Goal: Information Seeking & Learning: Check status

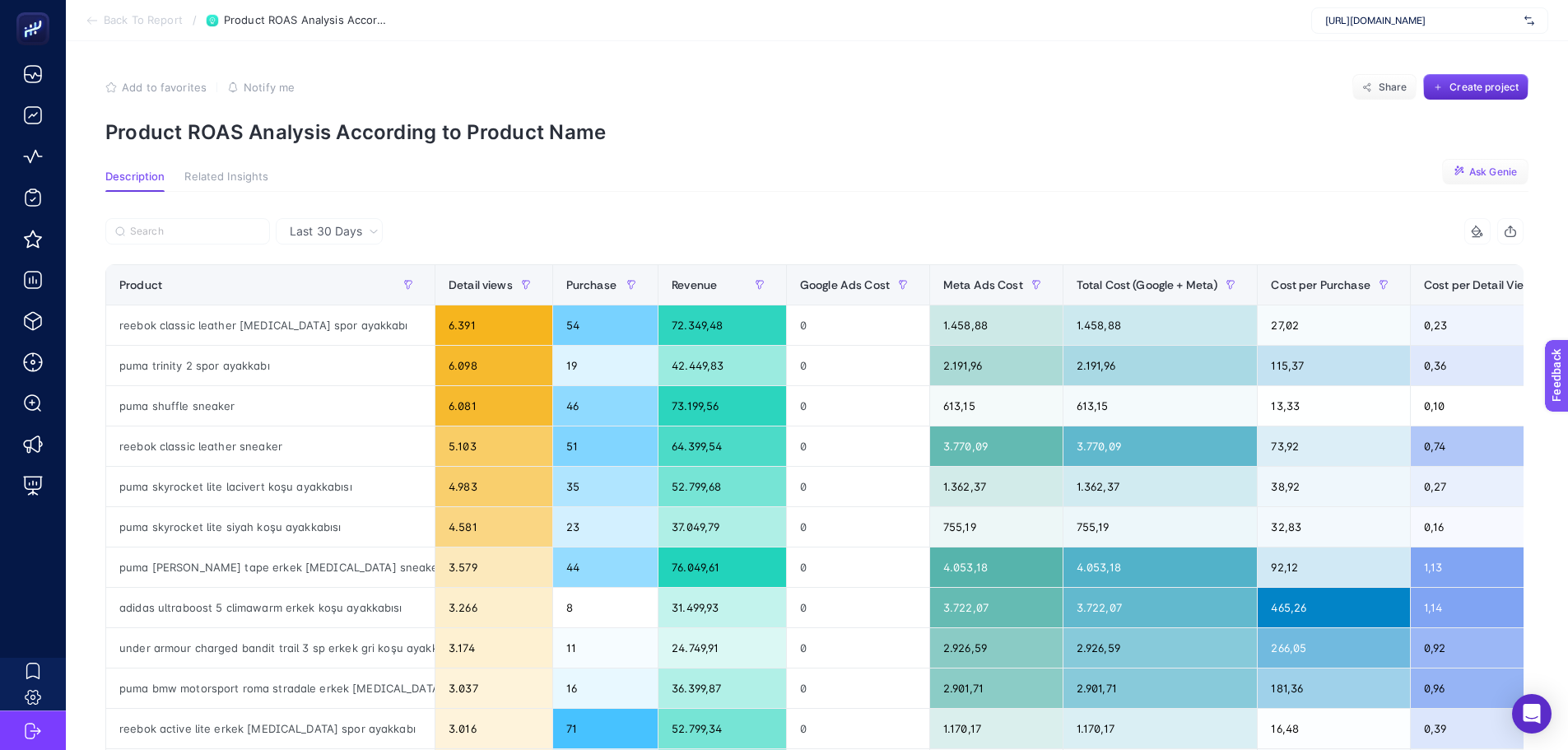
scroll to position [10, 75]
click at [333, 239] on span "Last 30 Days" at bounding box center [326, 231] width 73 height 16
click at [333, 310] on li "Last 7 Days" at bounding box center [328, 325] width 97 height 30
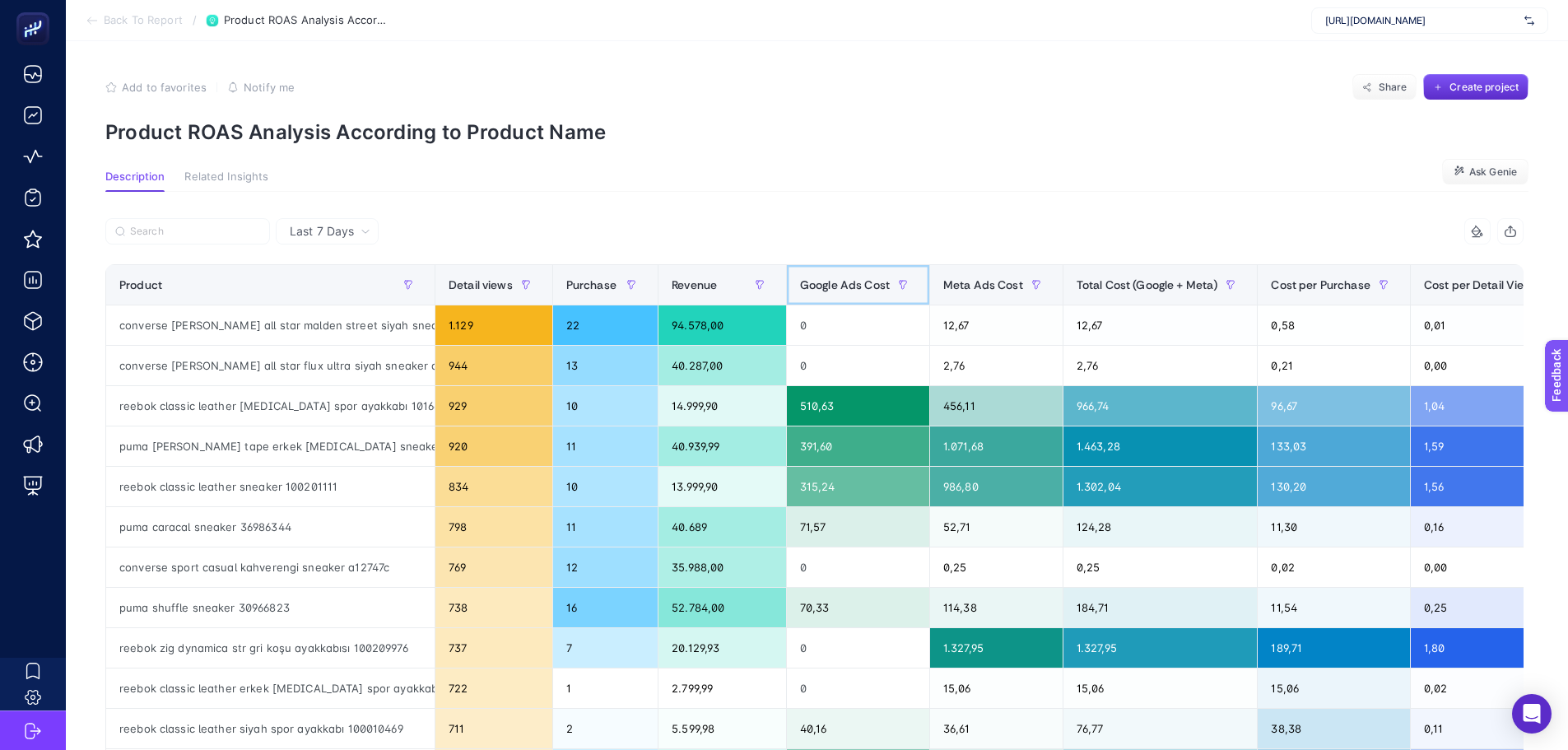
click at [830, 279] on span "Google Ads Cost" at bounding box center [844, 285] width 90 height 14
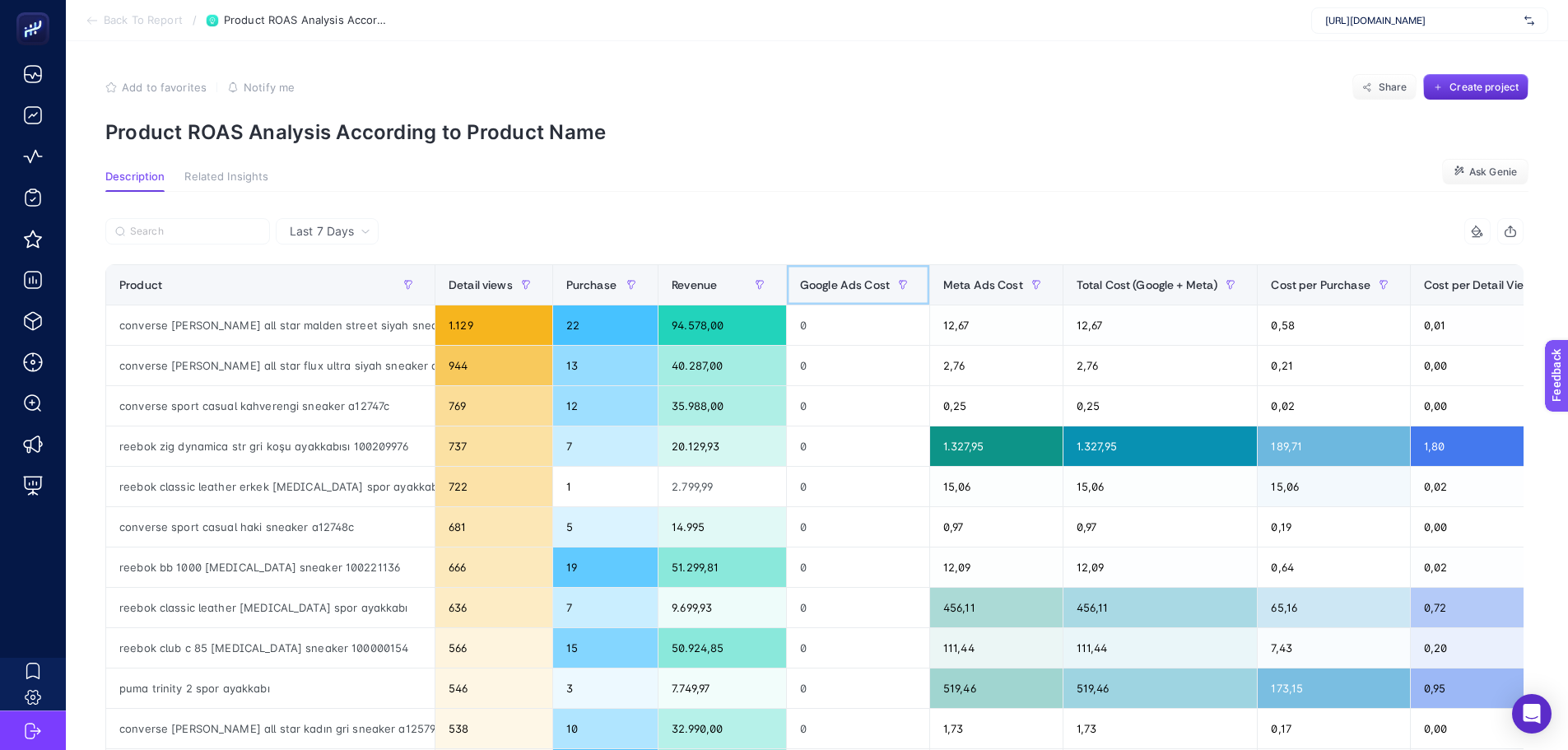
click at [830, 279] on span "Google Ads Cost" at bounding box center [844, 285] width 90 height 14
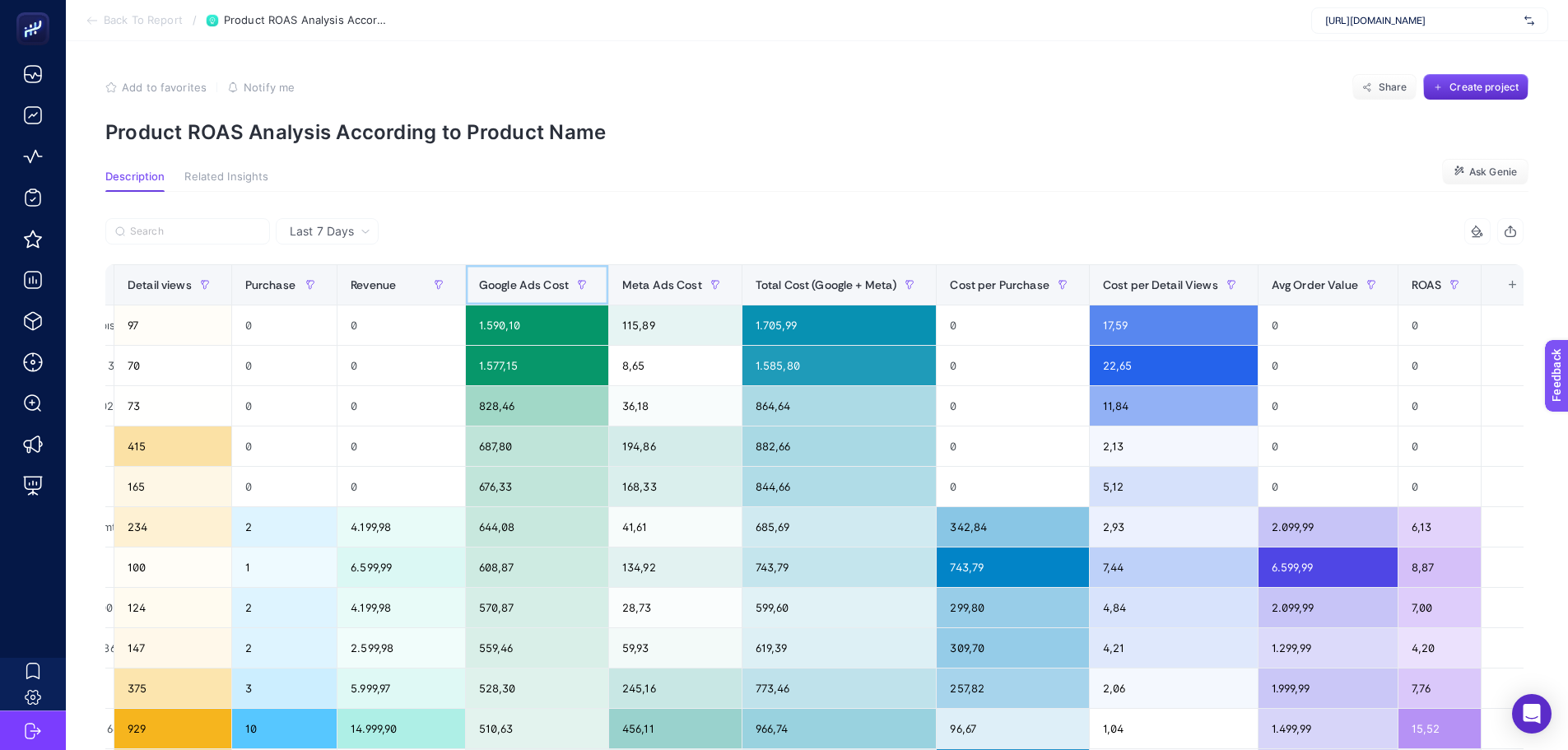
scroll to position [0, 321]
drag, startPoint x: 1115, startPoint y: 62, endPoint x: 1047, endPoint y: 171, distance: 128.5
click at [1047, 171] on section "Description Related Insights Ask Genie" at bounding box center [816, 181] width 1423 height 22
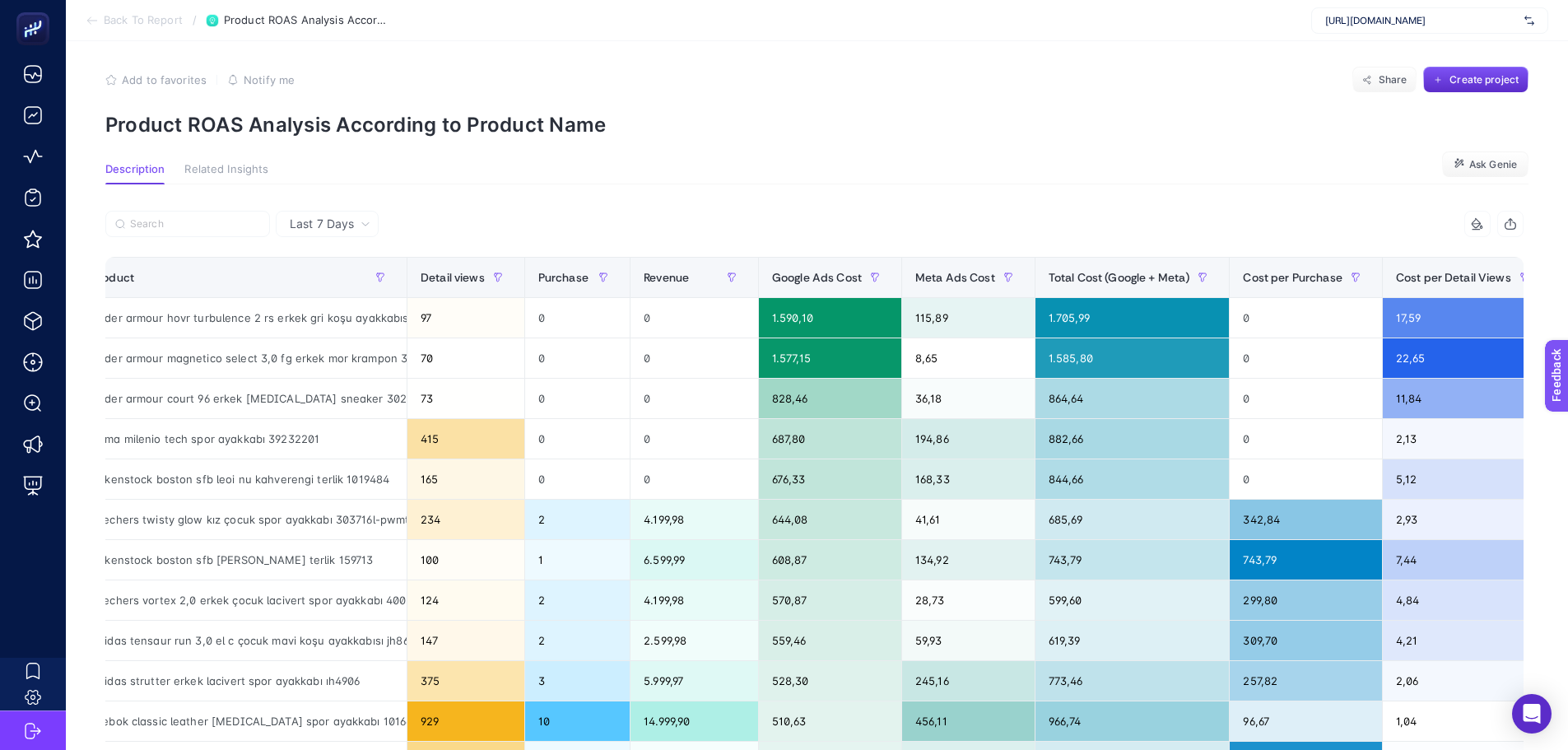
scroll to position [0, 0]
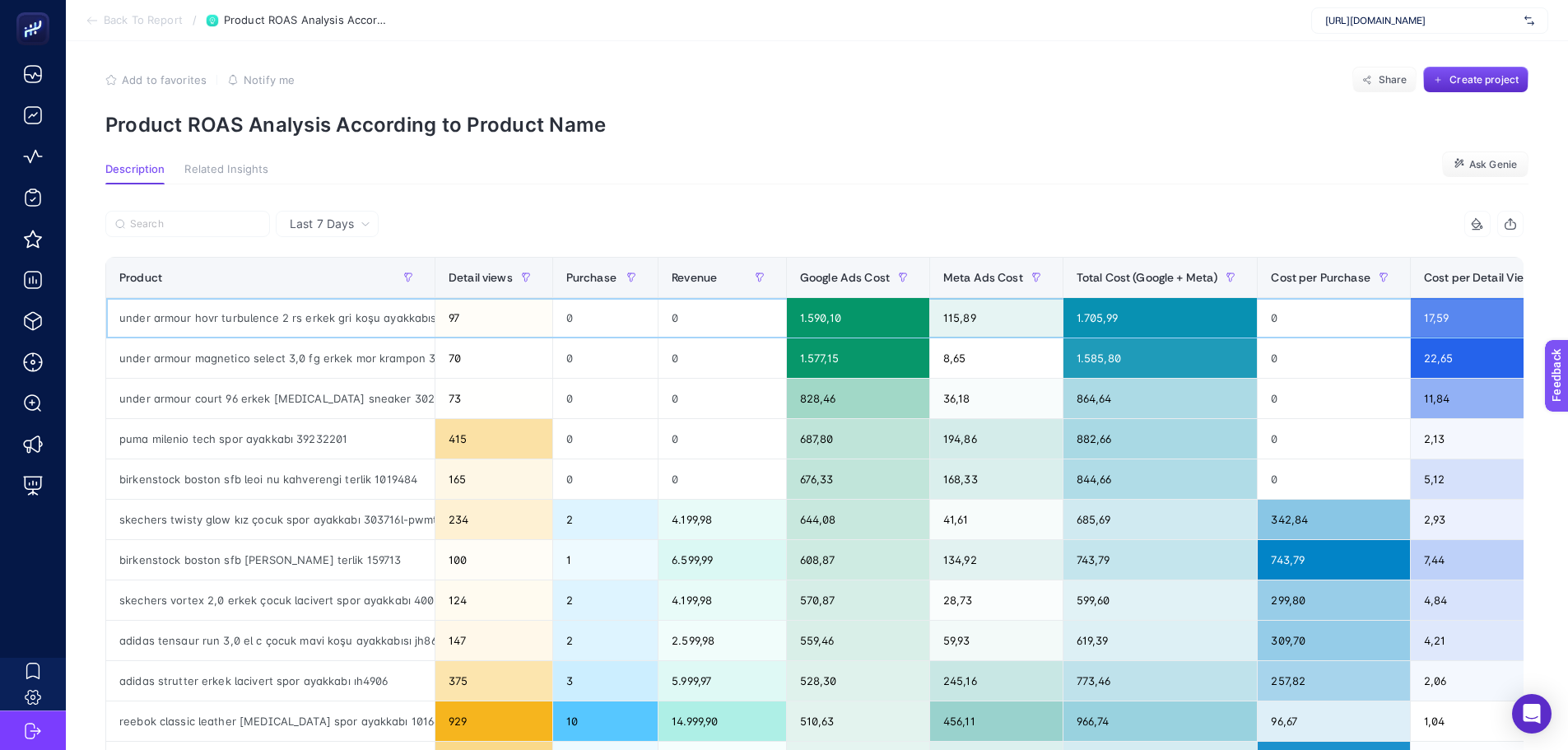
click at [360, 323] on div "under armour hovr turbulence 2 rs erkek gri koşu ayakkabısı 3028751-025" at bounding box center [270, 317] width 328 height 40
click at [318, 357] on div "under armour magnetico select 3,0 fg erkek mor krampon 3027039-501" at bounding box center [270, 358] width 328 height 40
click at [269, 395] on div "under armour court 96 erkek [MEDICAL_DATA] sneaker 3028633-101" at bounding box center [270, 398] width 328 height 40
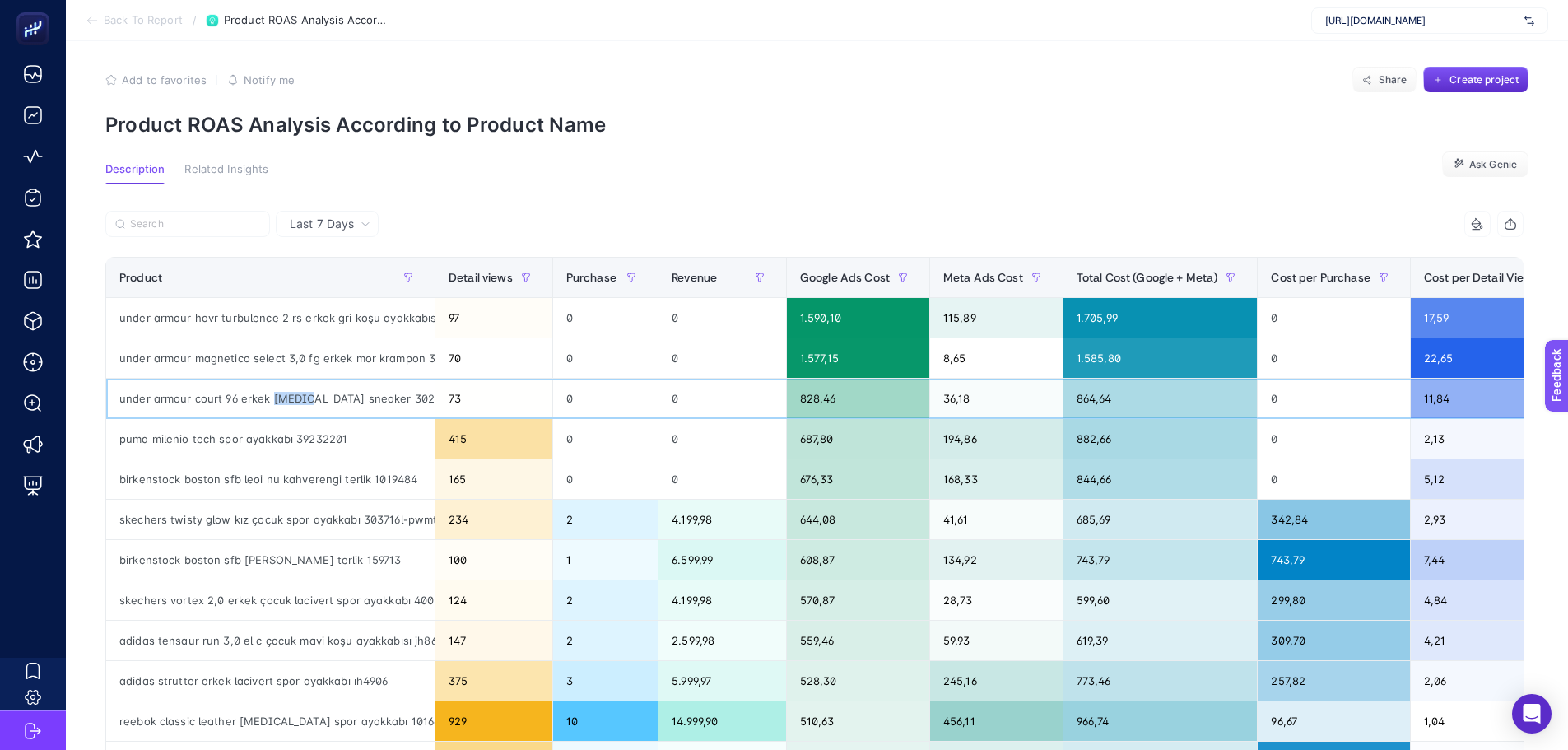
click at [269, 395] on div "under armour court 96 erkek [MEDICAL_DATA] sneaker 3028633-101" at bounding box center [270, 398] width 328 height 40
click at [208, 444] on div "puma milenio tech spor ayakkabı 39232201" at bounding box center [270, 439] width 328 height 40
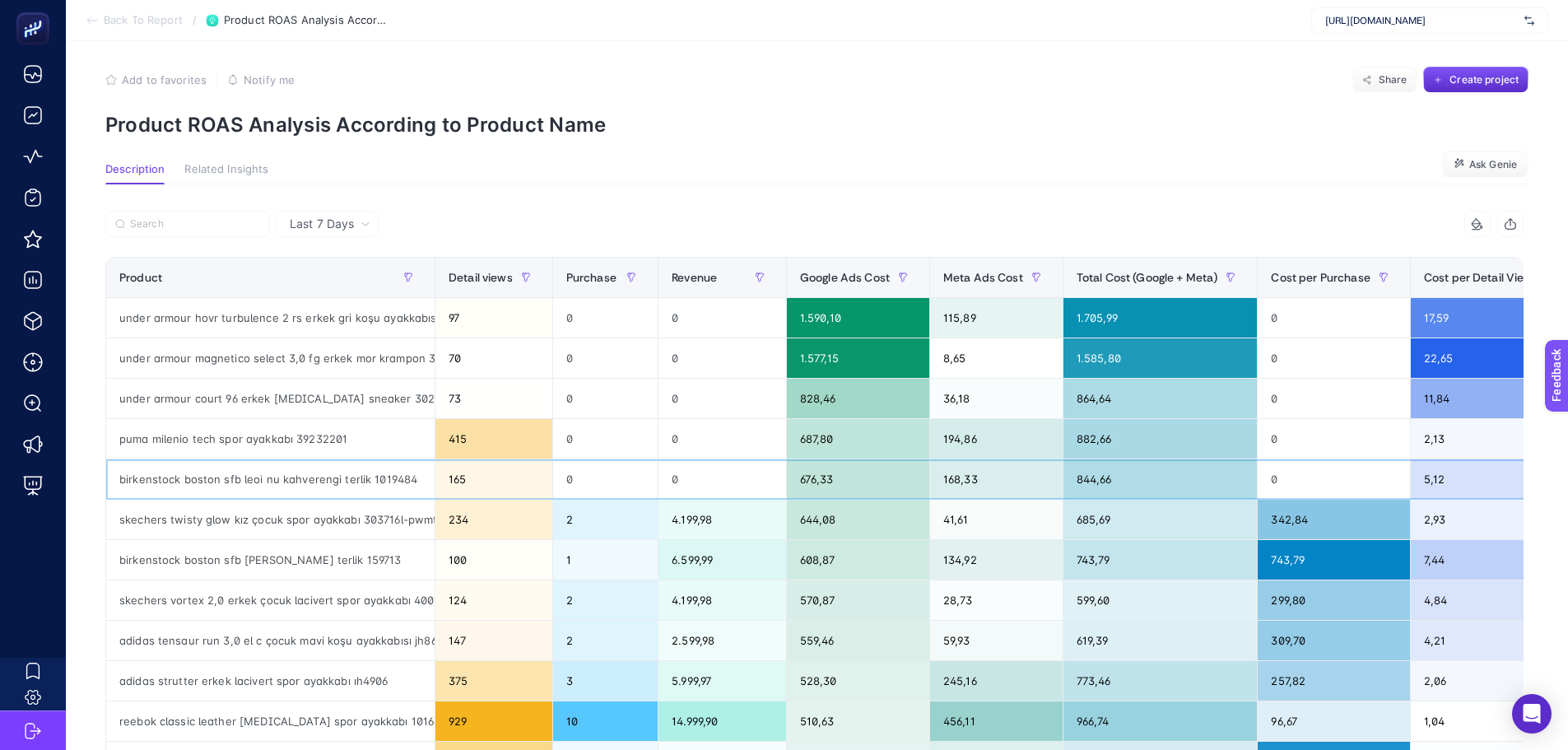
click at [237, 481] on div "birkenstock boston sfb leoi nu kahverengi terlik 1019484" at bounding box center [270, 479] width 328 height 40
click at [683, 269] on div "Revenue" at bounding box center [722, 277] width 102 height 26
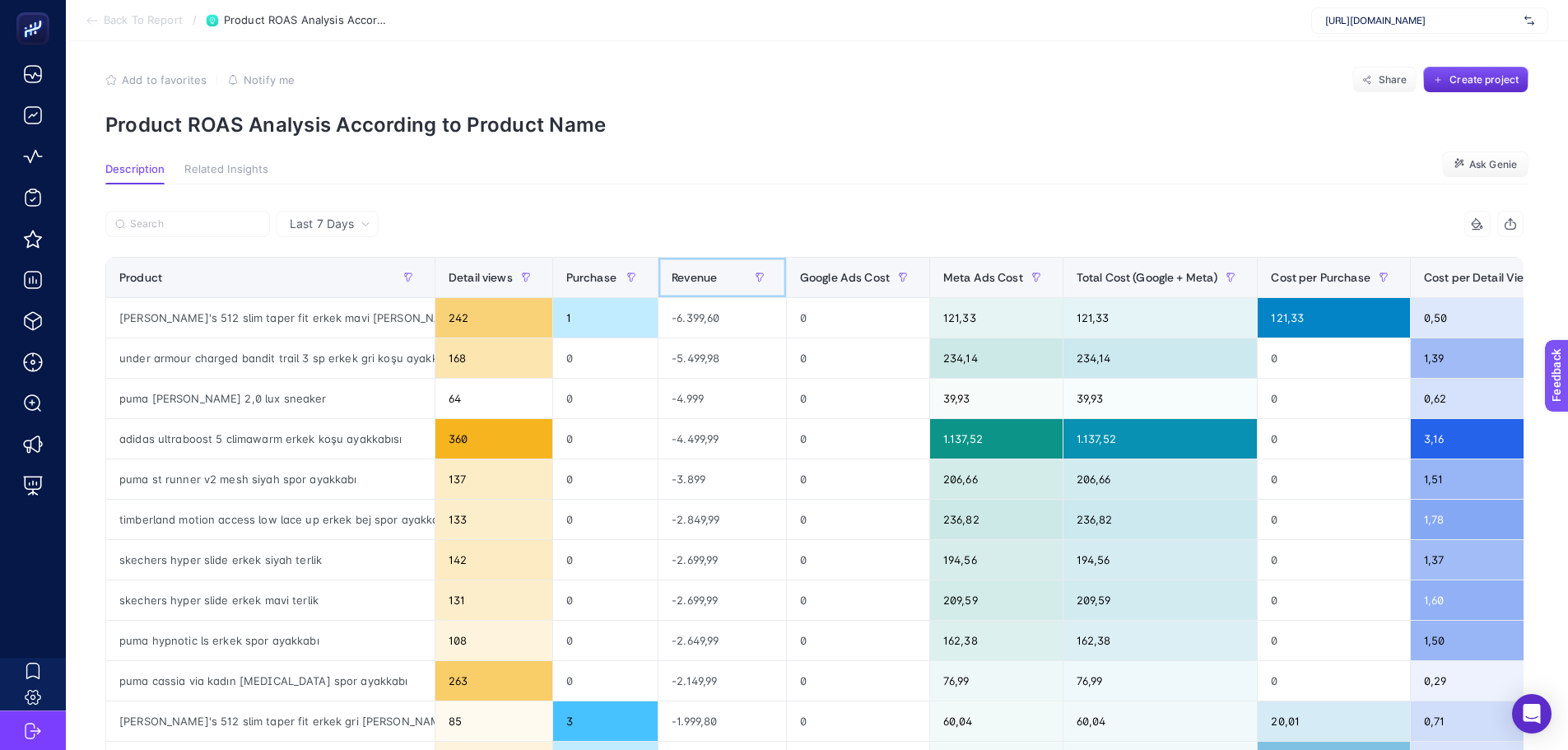
click at [683, 269] on div "Revenue" at bounding box center [722, 277] width 102 height 26
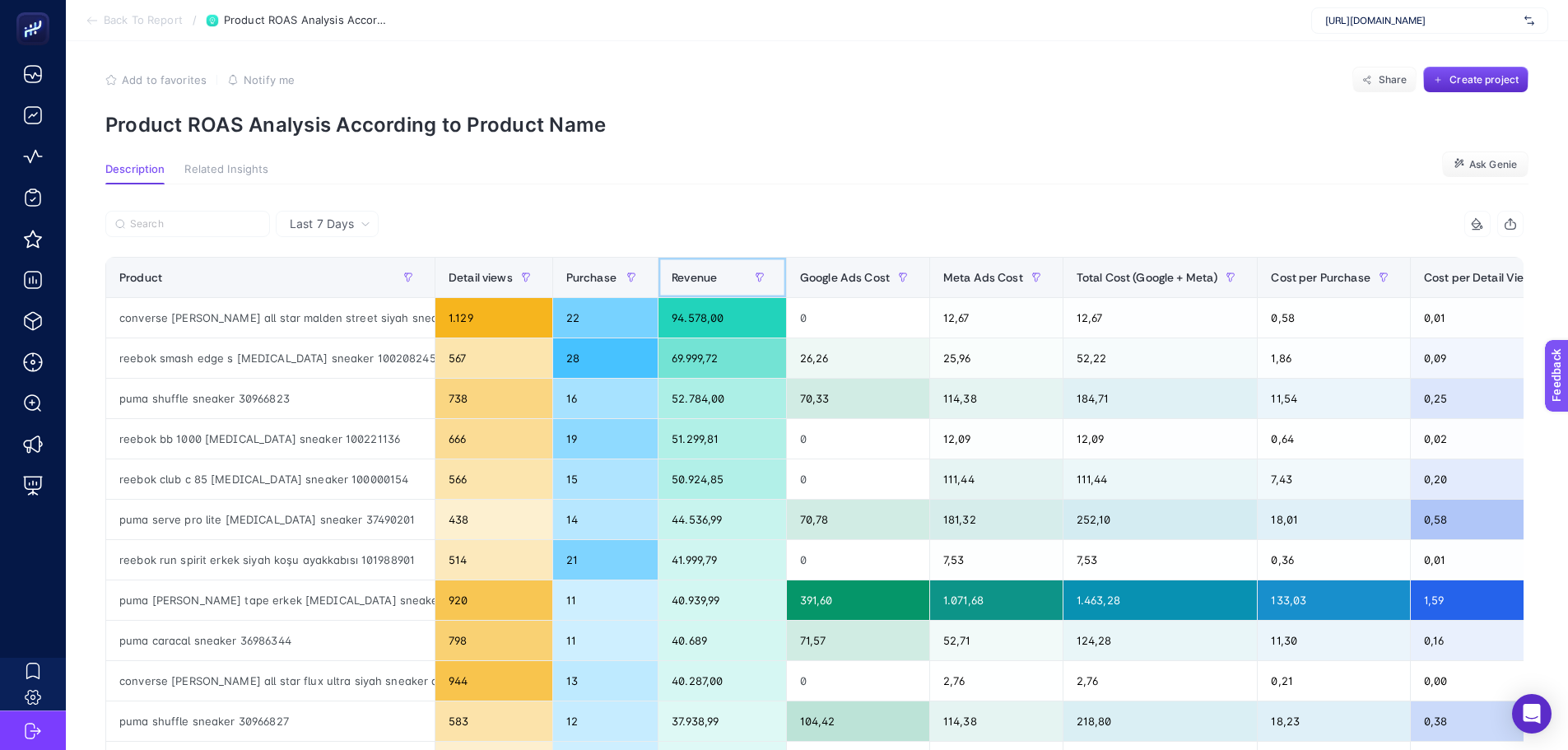
click at [708, 280] on div "Revenue" at bounding box center [722, 277] width 102 height 26
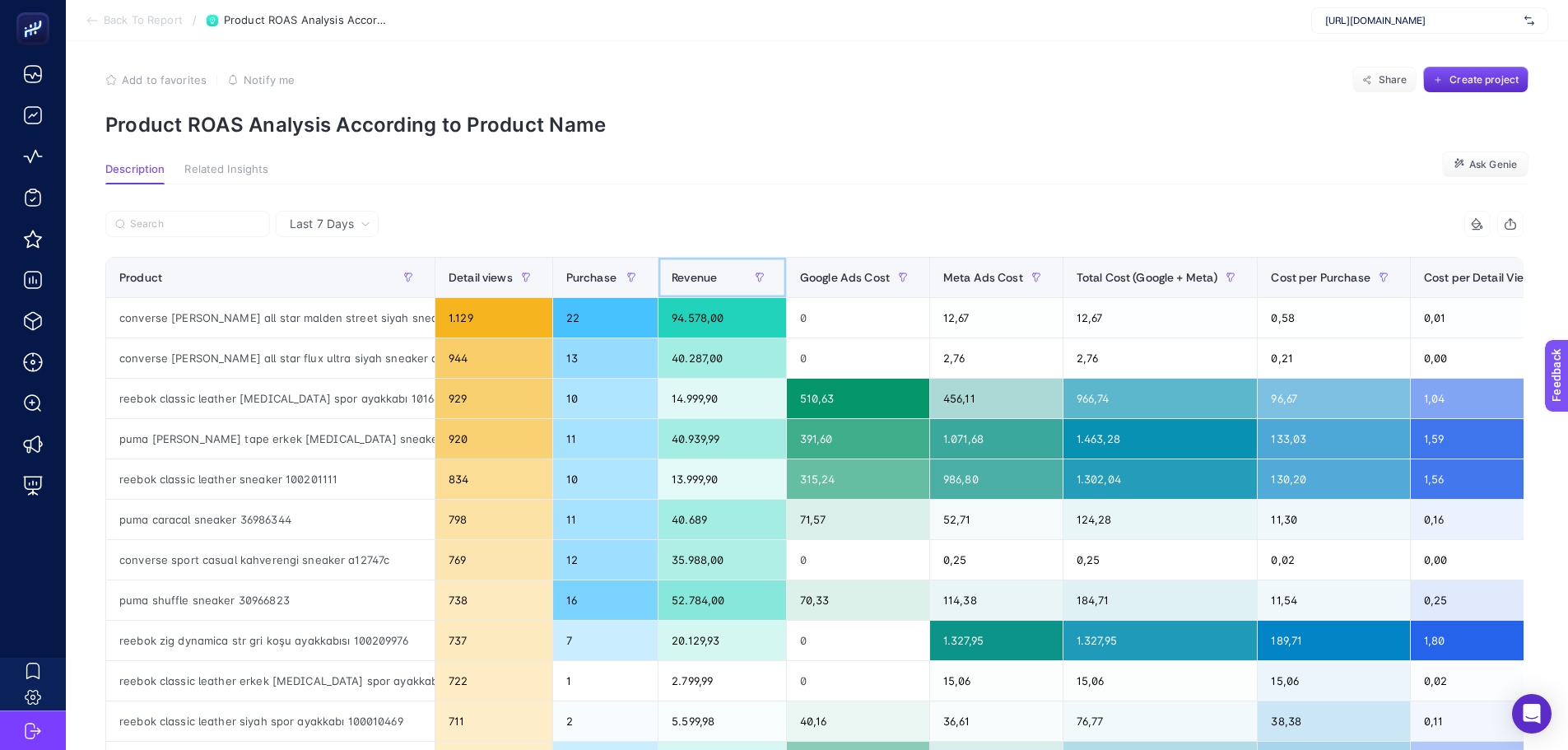
click at [708, 280] on div "Revenue" at bounding box center [722, 277] width 102 height 26
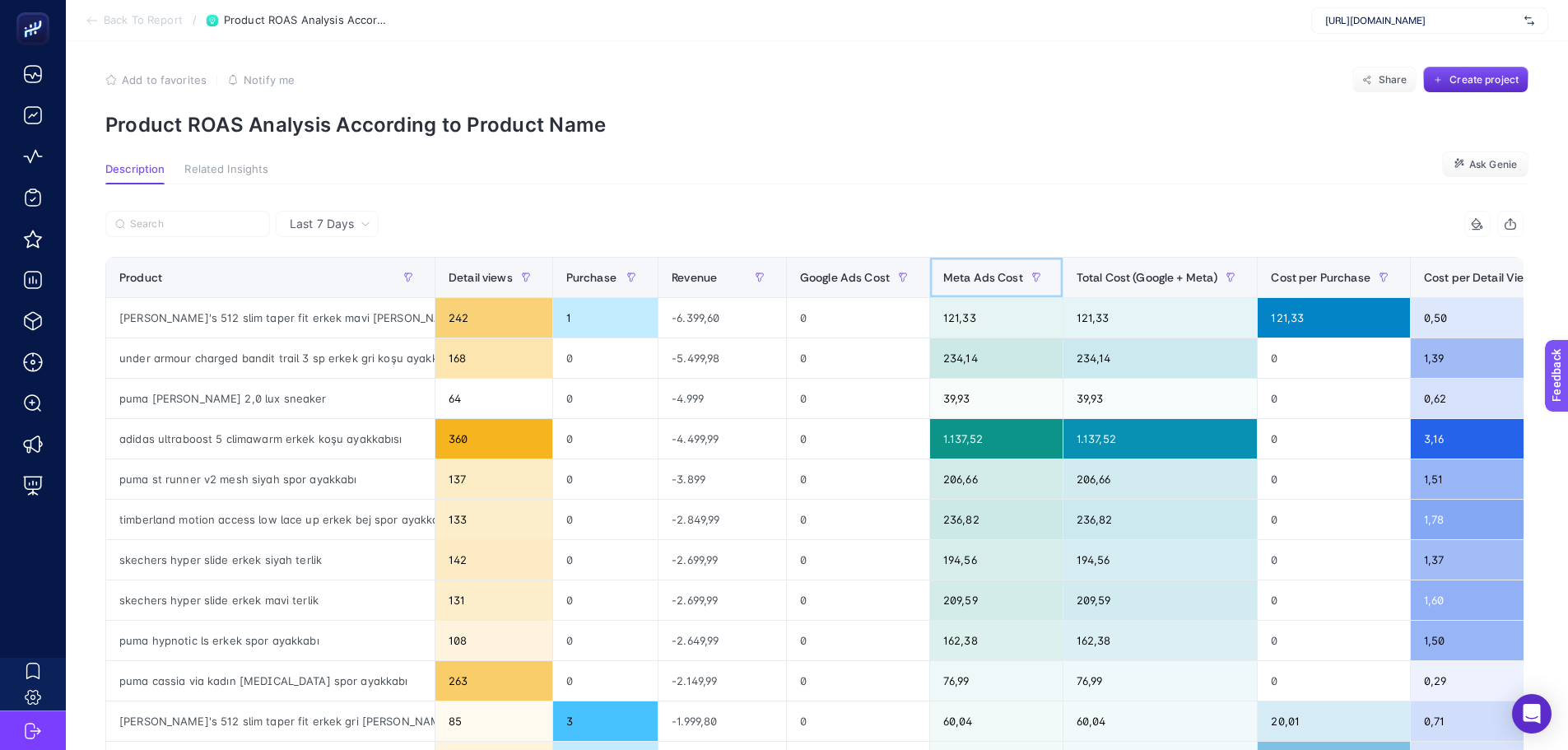
click at [954, 268] on div "Meta Ads Cost" at bounding box center [996, 277] width 106 height 26
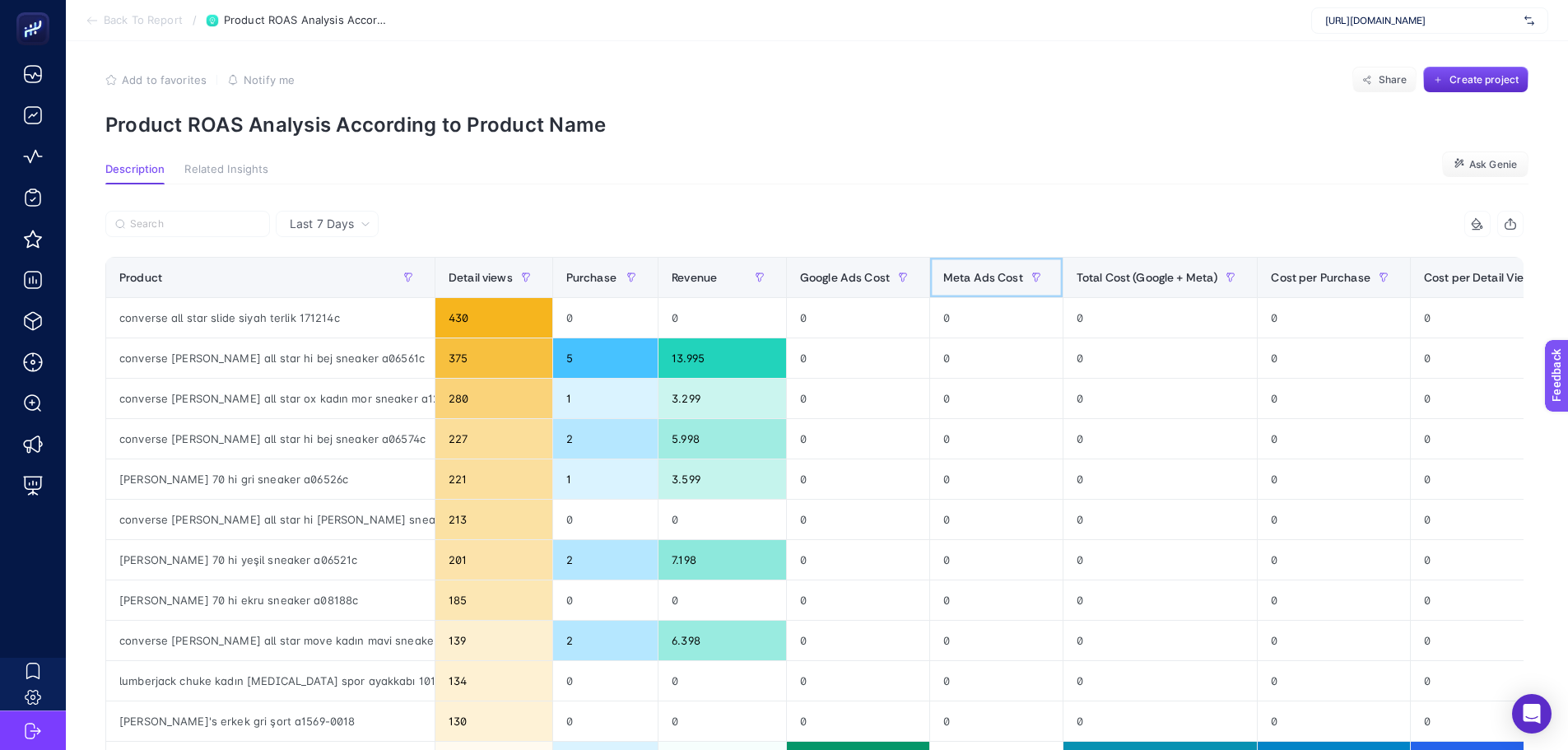
drag, startPoint x: 958, startPoint y: 270, endPoint x: 949, endPoint y: 271, distance: 9.1
click at [958, 271] on span "Meta Ads Cost" at bounding box center [983, 278] width 80 height 14
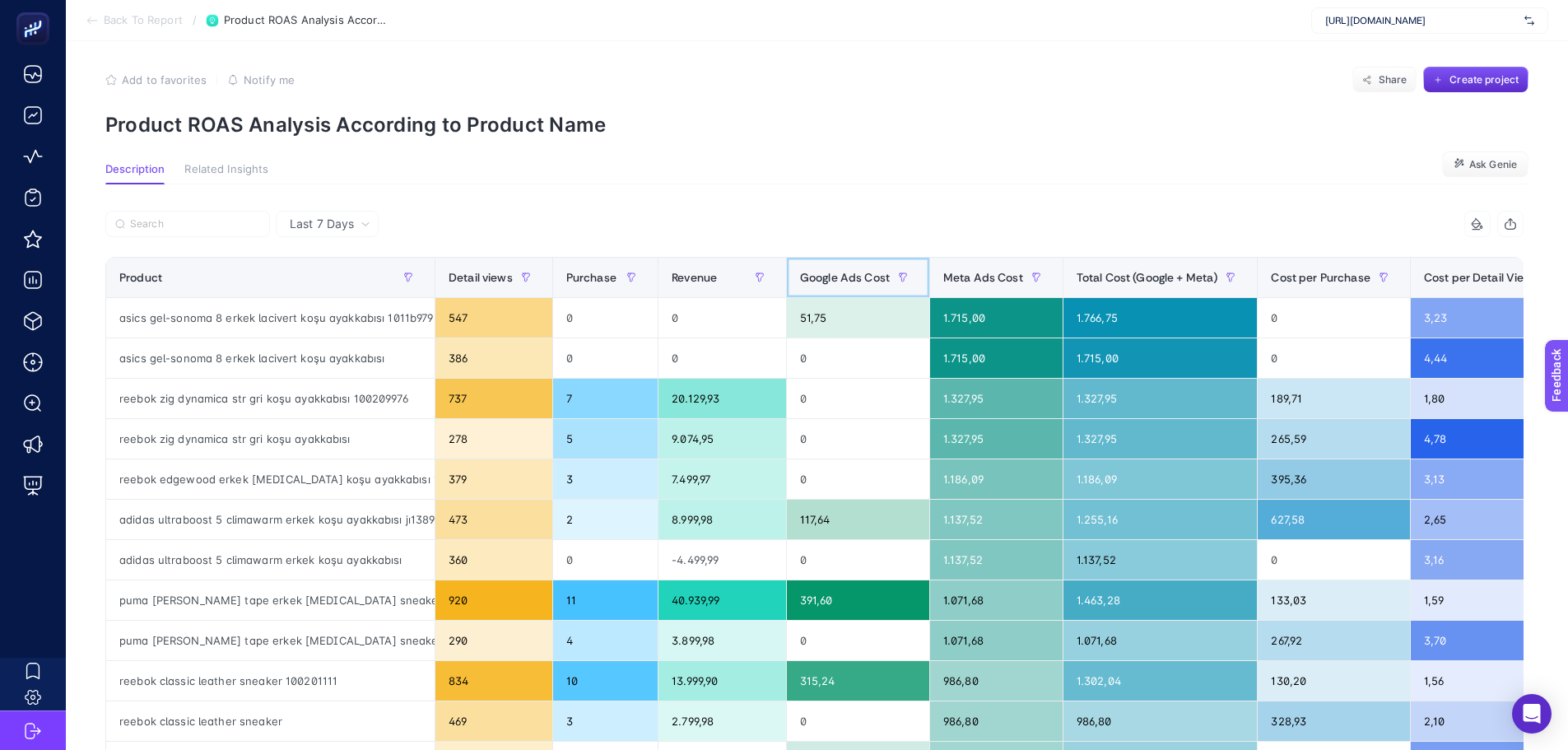
click at [858, 271] on span "Google Ads Cost" at bounding box center [844, 278] width 90 height 14
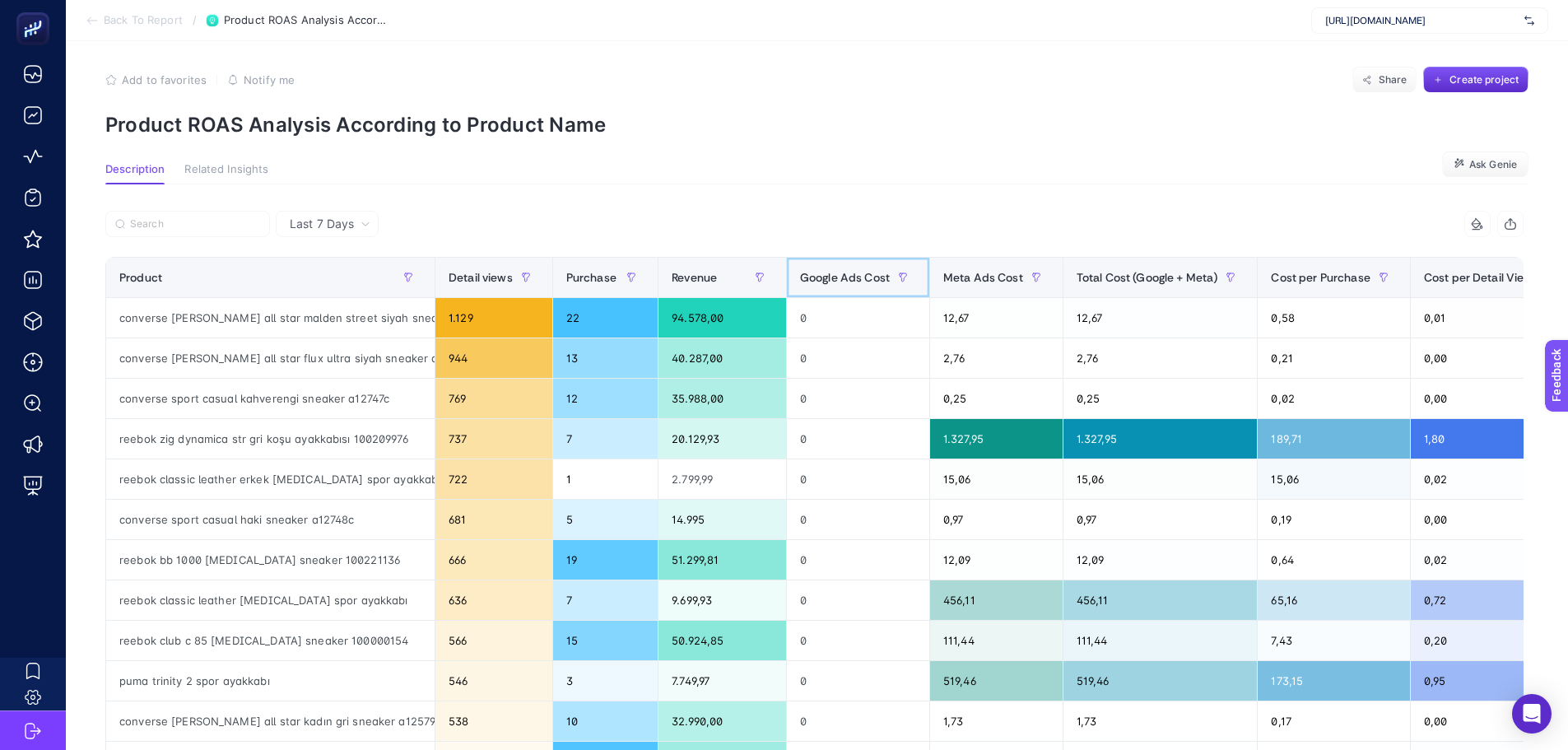
click at [858, 272] on span "Google Ads Cost" at bounding box center [844, 278] width 90 height 14
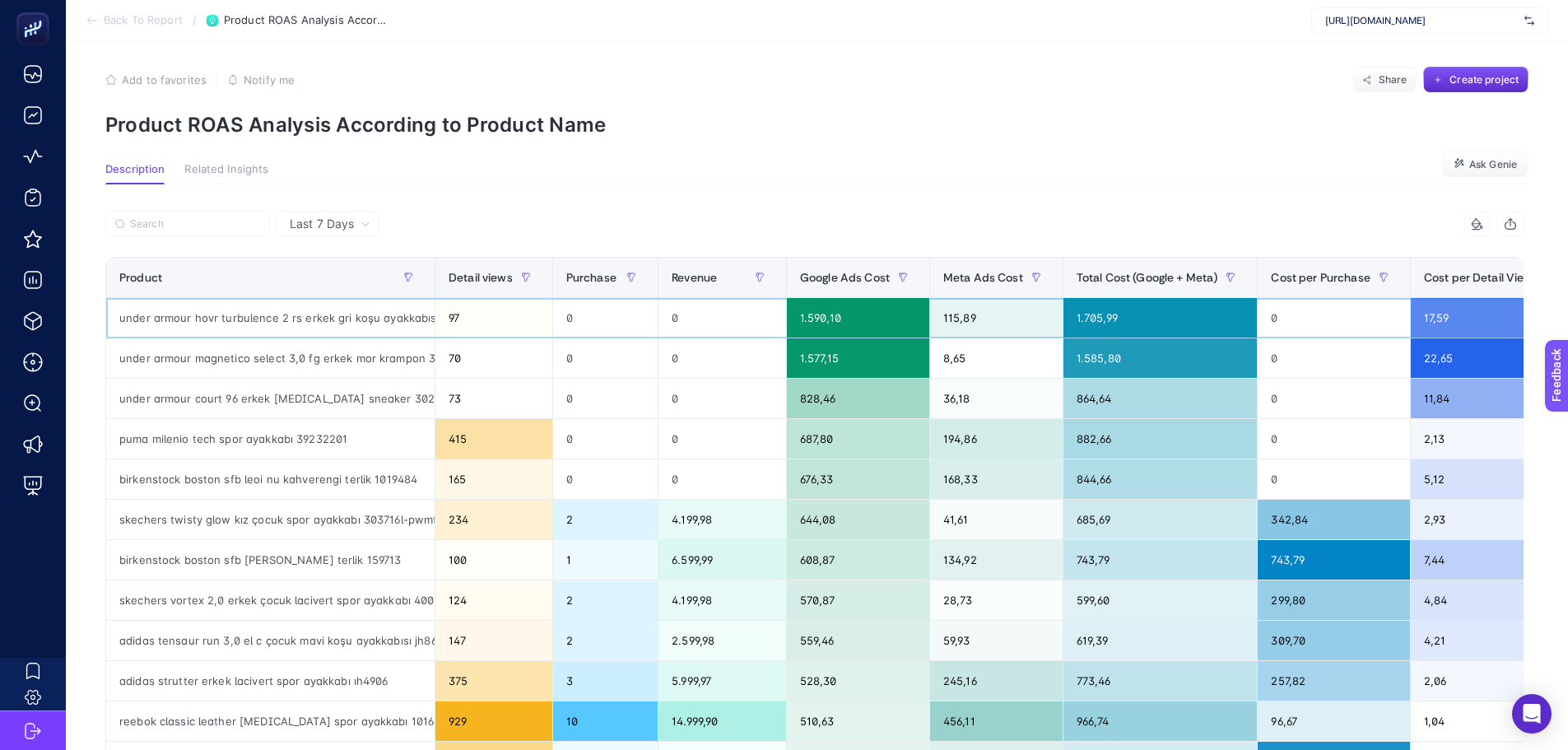
click at [294, 313] on div "under armour hovr turbulence 2 rs erkek gri koşu ayakkabısı 3028751-025" at bounding box center [270, 317] width 328 height 40
